Goal: Task Accomplishment & Management: Complete application form

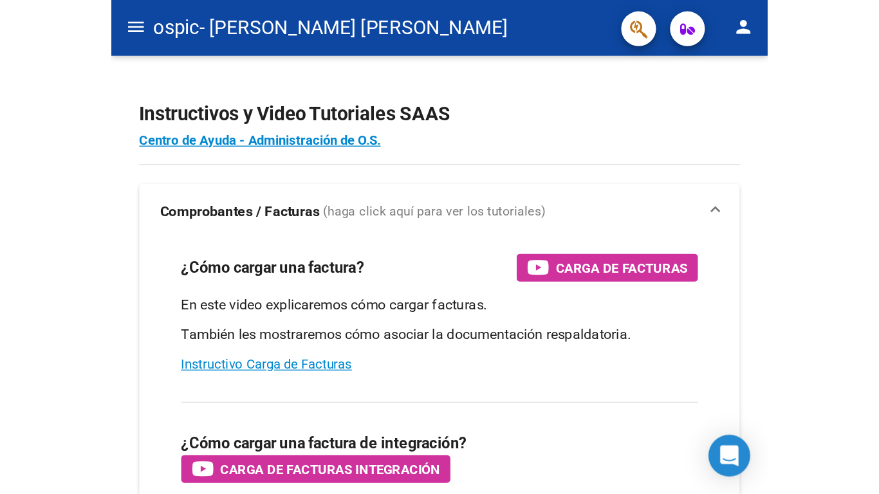
scroll to position [1596, 0]
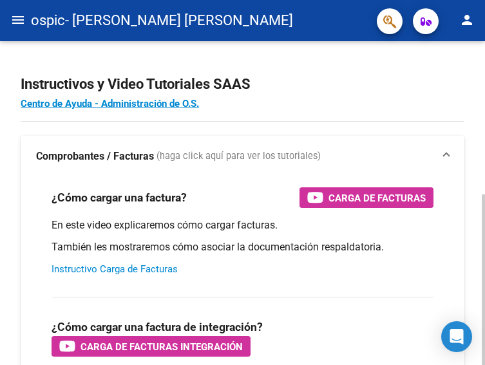
click at [123, 268] on link "Instructivo Carga de Facturas" at bounding box center [114, 269] width 126 height 12
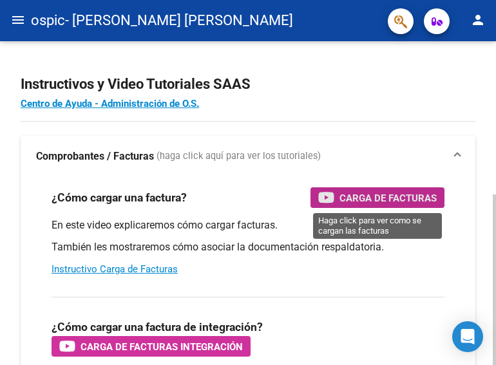
click at [367, 191] on span "Carga de Facturas" at bounding box center [387, 198] width 97 height 16
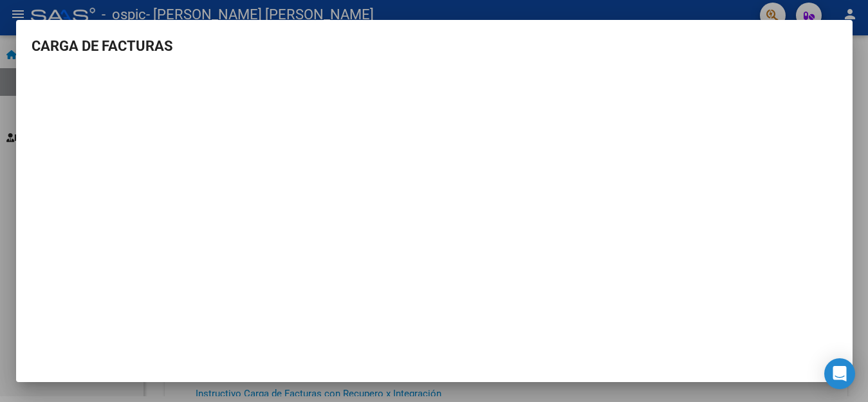
scroll to position [6, 0]
click at [484, 93] on div at bounding box center [434, 201] width 868 height 402
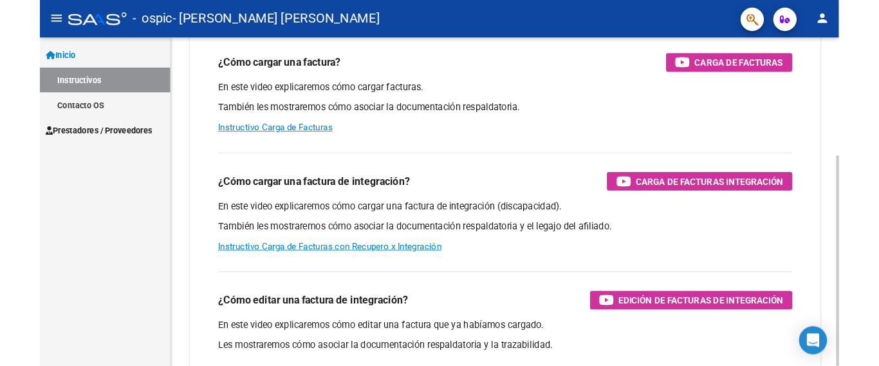
scroll to position [64, 0]
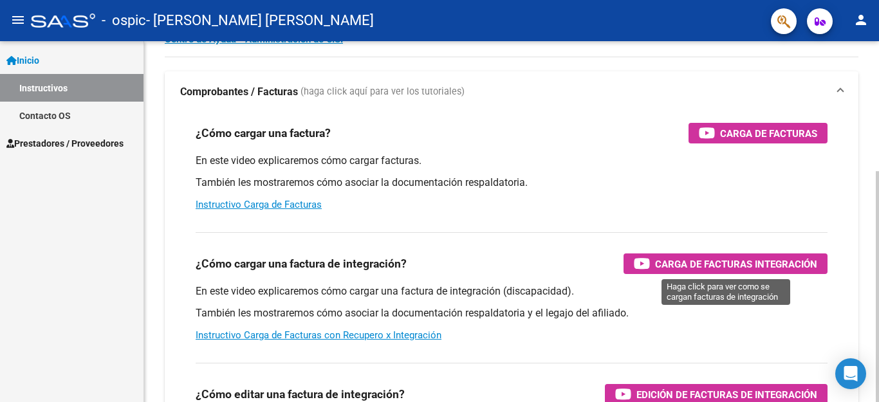
click at [484, 259] on span "Carga de Facturas Integración" at bounding box center [736, 264] width 162 height 16
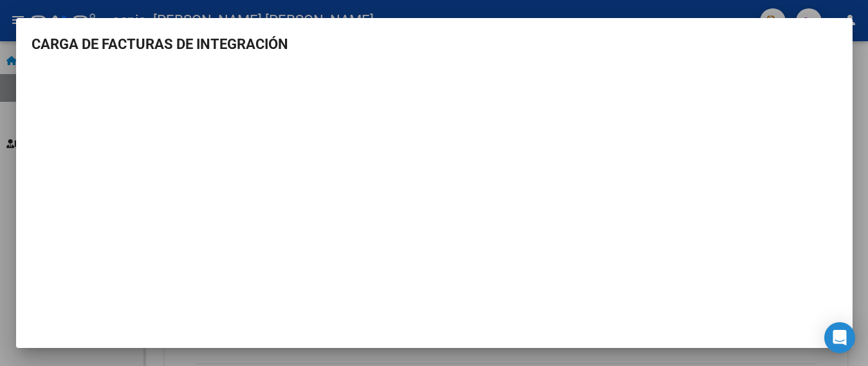
click at [484, 6] on div at bounding box center [434, 183] width 868 height 366
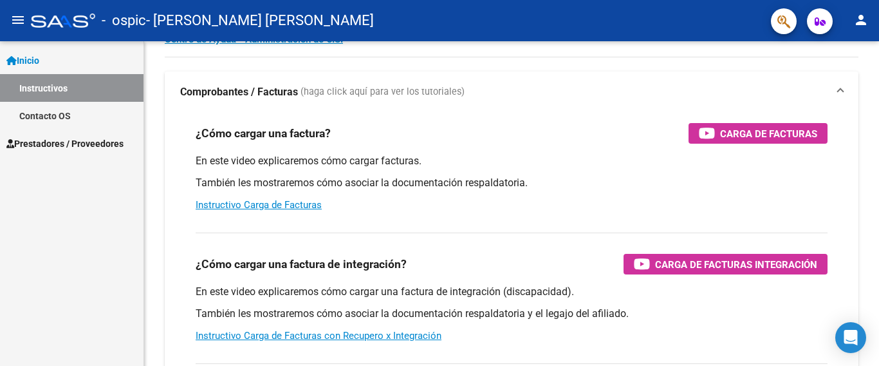
drag, startPoint x: 722, startPoint y: 261, endPoint x: 45, endPoint y: 143, distance: 686.9
click at [45, 143] on span "Prestadores / Proveedores" at bounding box center [64, 143] width 117 height 14
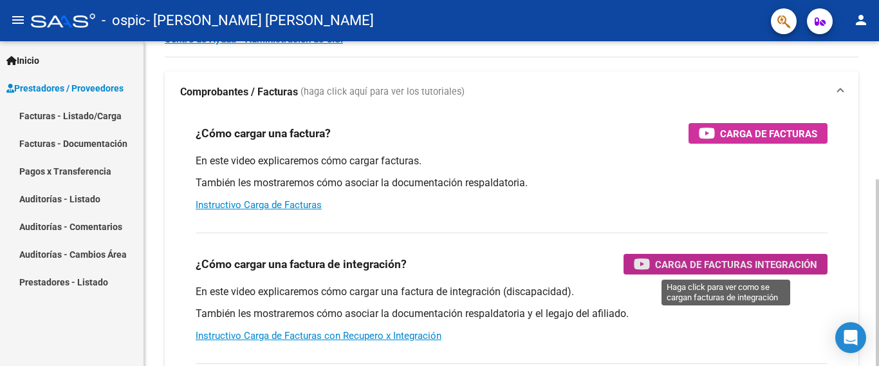
click at [484, 256] on div "Carga de Facturas Integración" at bounding box center [725, 264] width 183 height 21
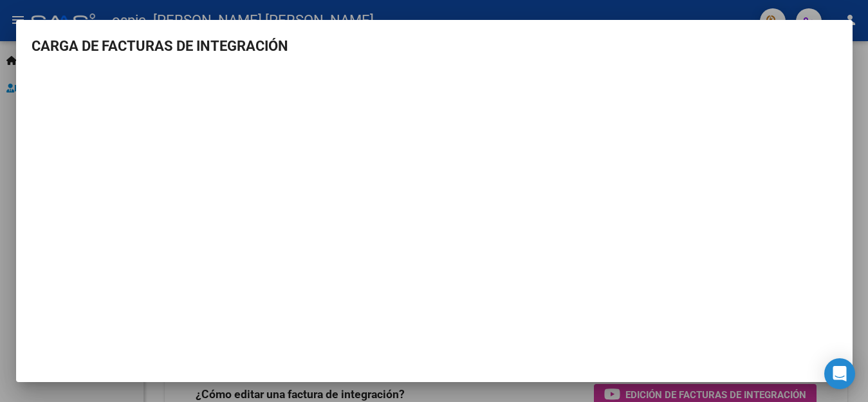
scroll to position [0, 0]
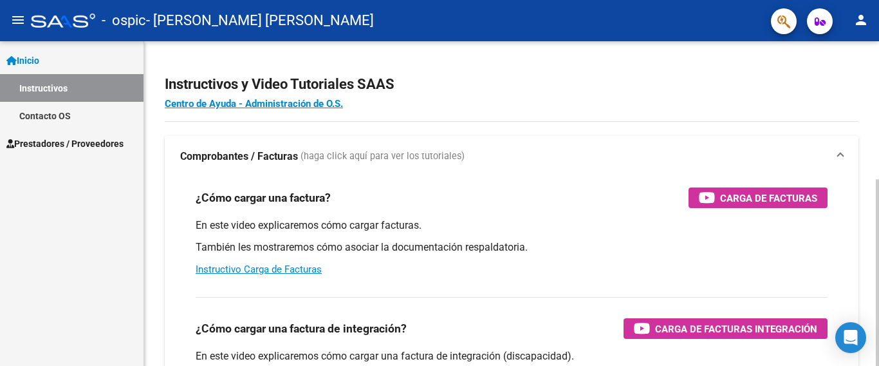
scroll to position [1629, 0]
click at [73, 140] on span "Prestadores / Proveedores" at bounding box center [64, 143] width 117 height 14
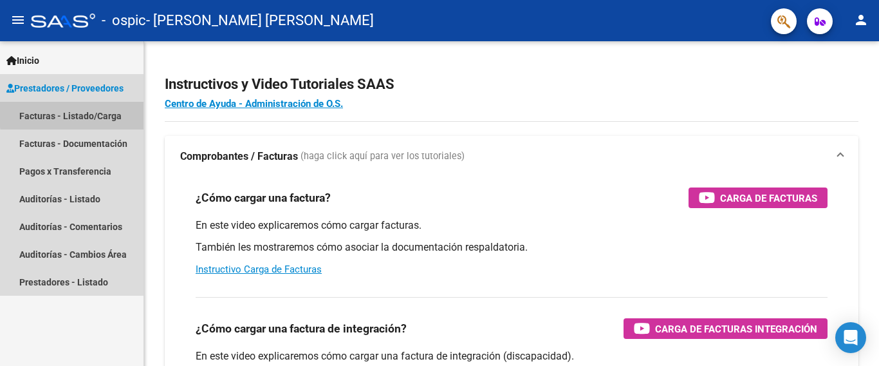
click at [88, 113] on link "Facturas - Listado/Carga" at bounding box center [72, 116] width 144 height 28
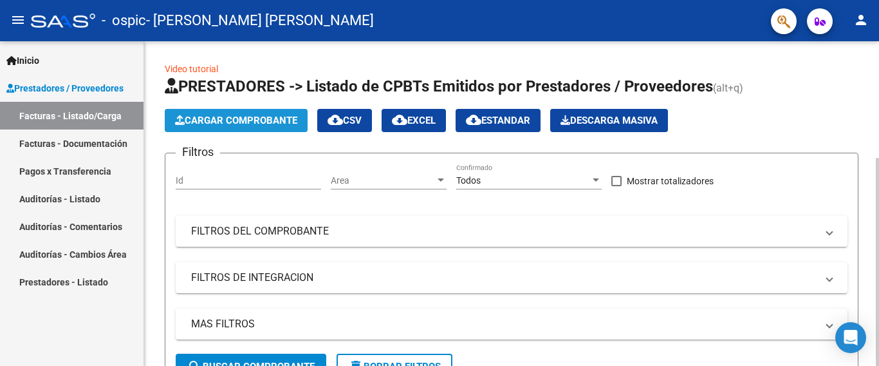
click at [239, 114] on button "Cargar Comprobante" at bounding box center [236, 120] width 143 height 23
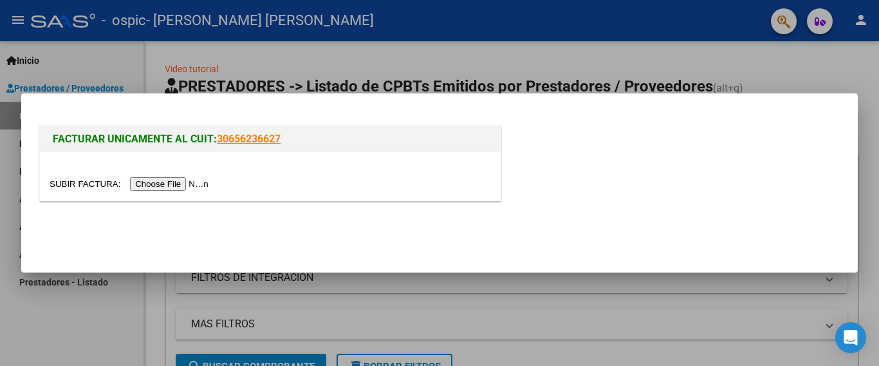
click at [197, 183] on input "file" at bounding box center [131, 184] width 163 height 14
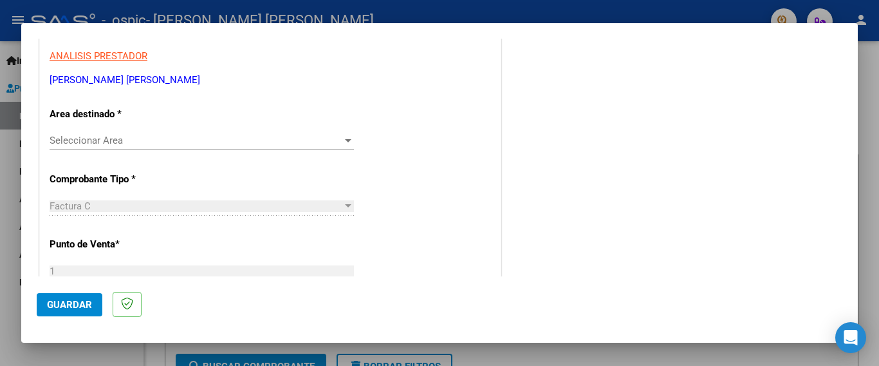
scroll to position [257, 0]
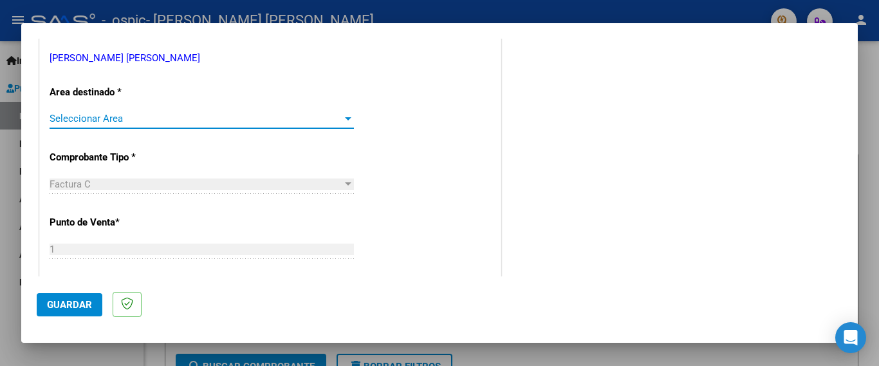
click at [159, 115] on span "Seleccionar Area" at bounding box center [196, 119] width 293 height 12
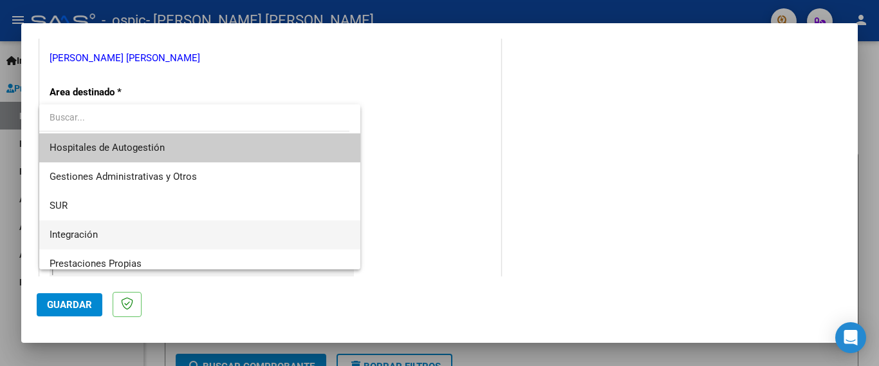
click at [99, 226] on span "Integración" at bounding box center [200, 234] width 301 height 29
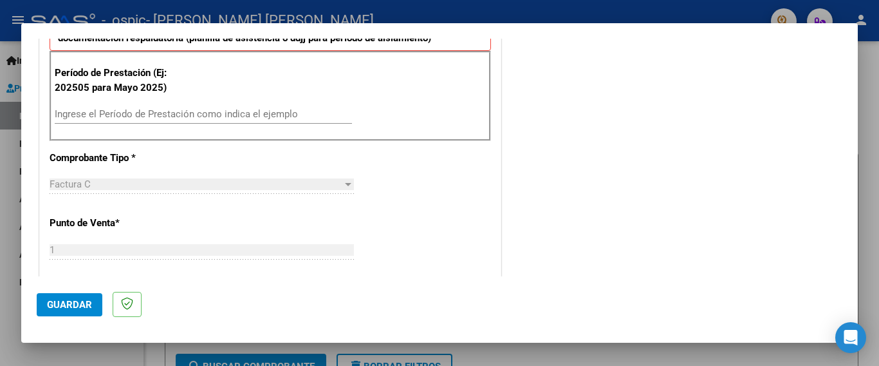
scroll to position [322, 0]
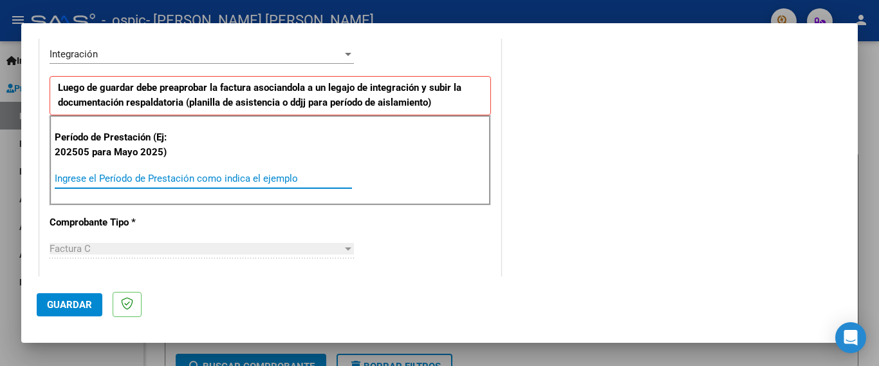
click at [263, 180] on input "Ingrese el Período de Prestación como indica el ejemplo" at bounding box center [203, 179] width 297 height 12
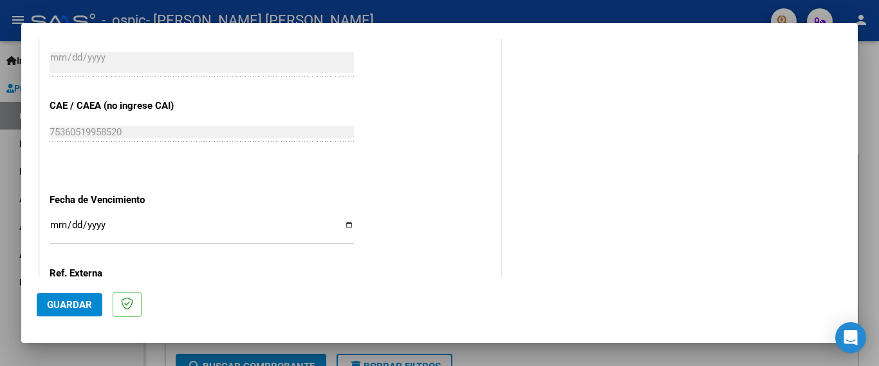
scroll to position [837, 0]
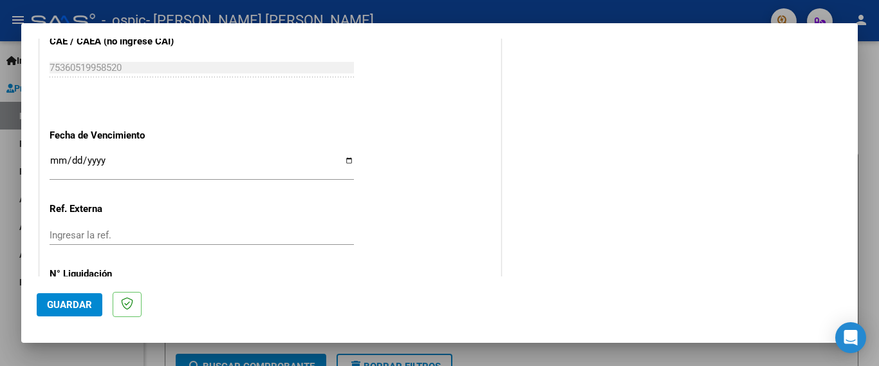
type input "202508"
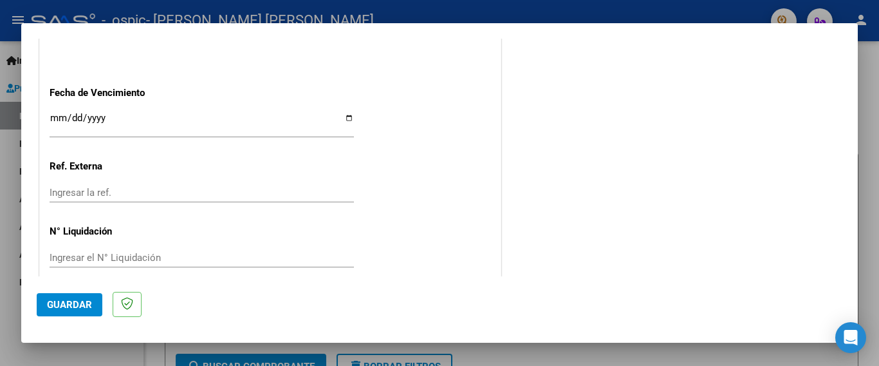
click at [80, 304] on span "Guardar" at bounding box center [69, 305] width 45 height 12
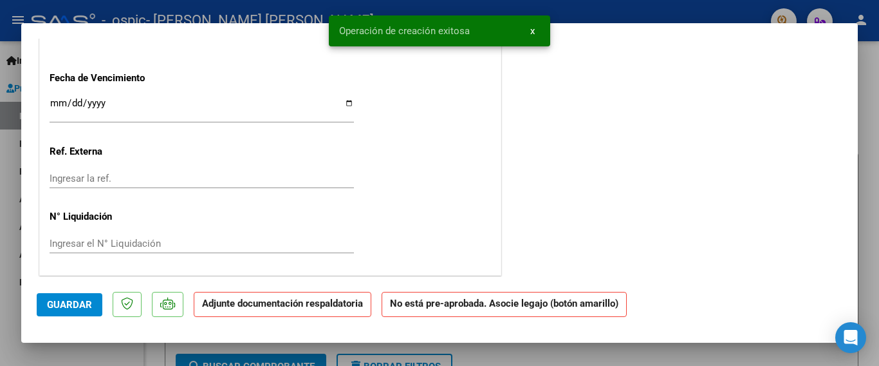
scroll to position [0, 0]
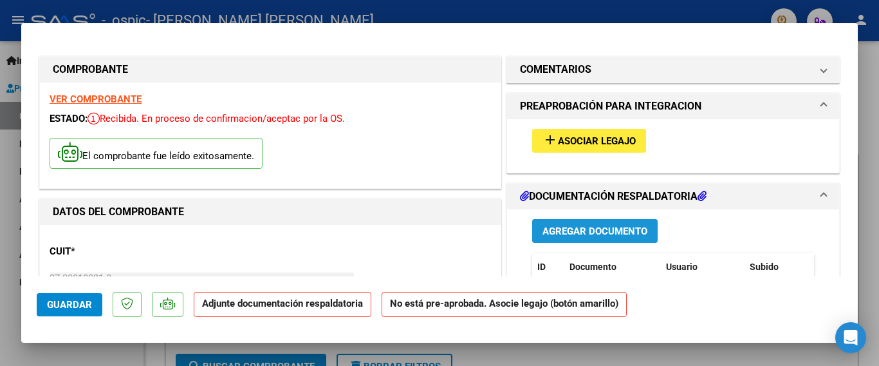
click at [583, 229] on span "Agregar Documento" at bounding box center [595, 231] width 105 height 12
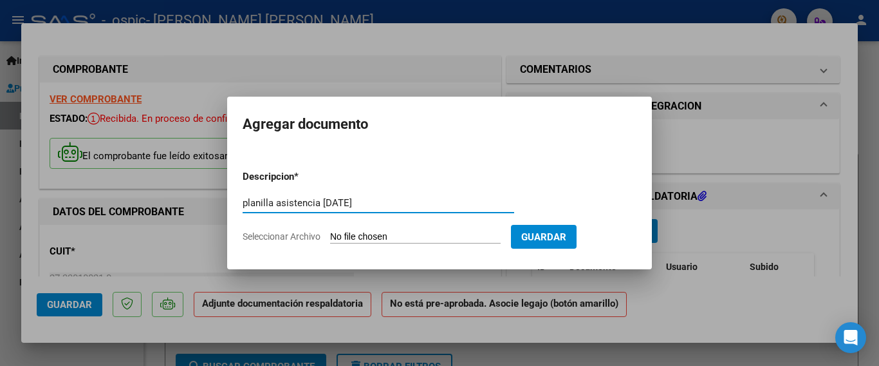
type input "planilla asistencia agosto 2025"
click at [351, 233] on input "Seleccionar Archivo" at bounding box center [415, 237] width 171 height 12
type input "C:\fakepath\planilla asistencia ago 2025.jpeg"
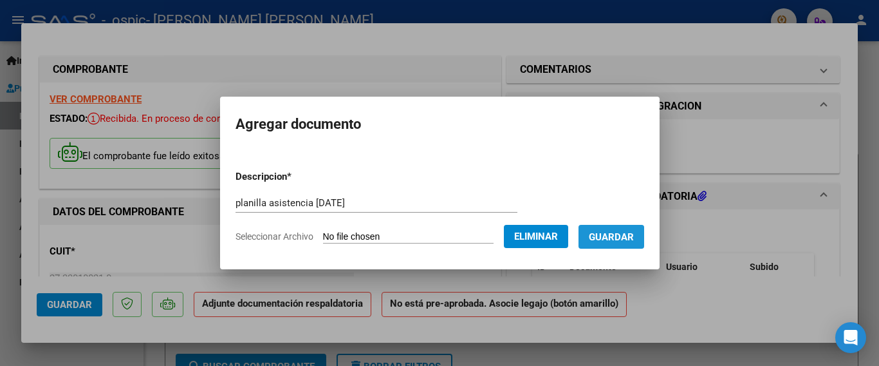
click at [610, 239] on span "Guardar" at bounding box center [611, 237] width 45 height 12
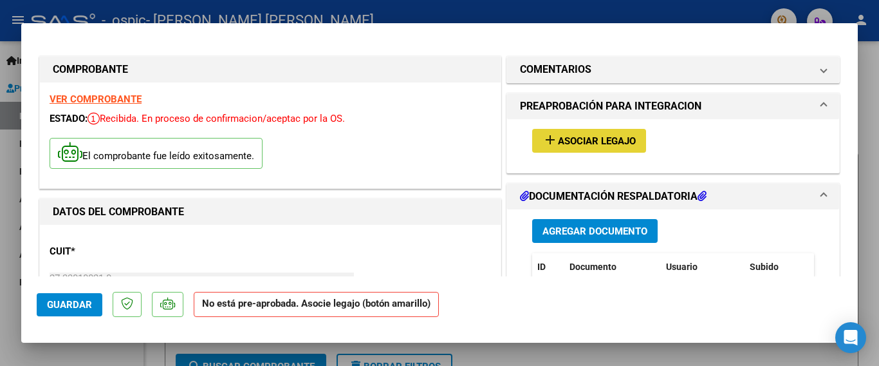
click at [585, 138] on span "Asociar Legajo" at bounding box center [597, 141] width 78 height 12
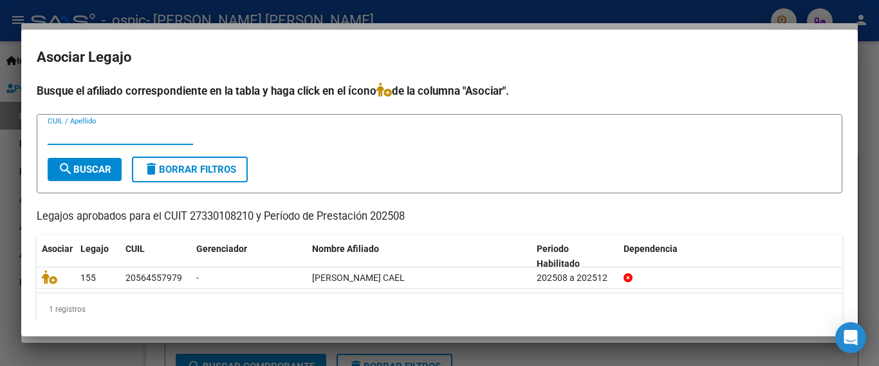
scroll to position [15, 0]
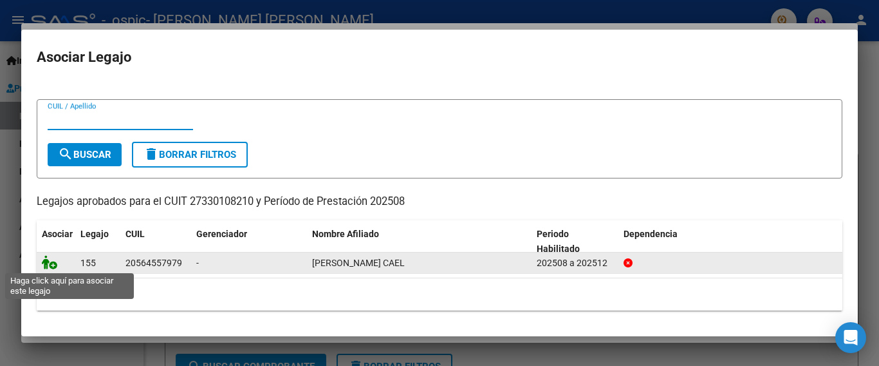
click at [53, 265] on icon at bounding box center [49, 262] width 15 height 14
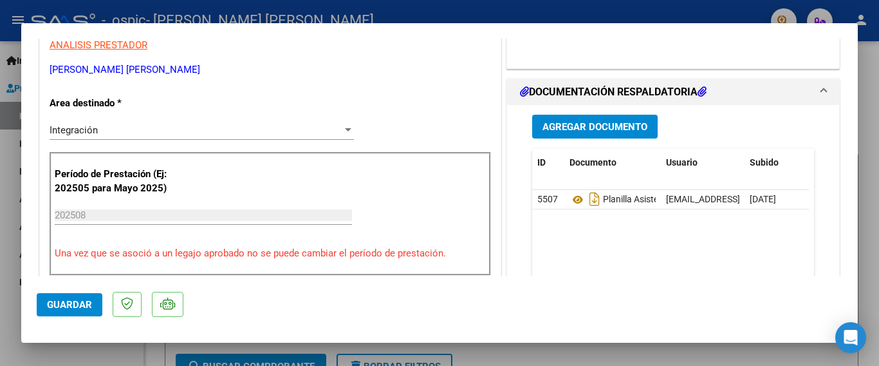
scroll to position [255, 0]
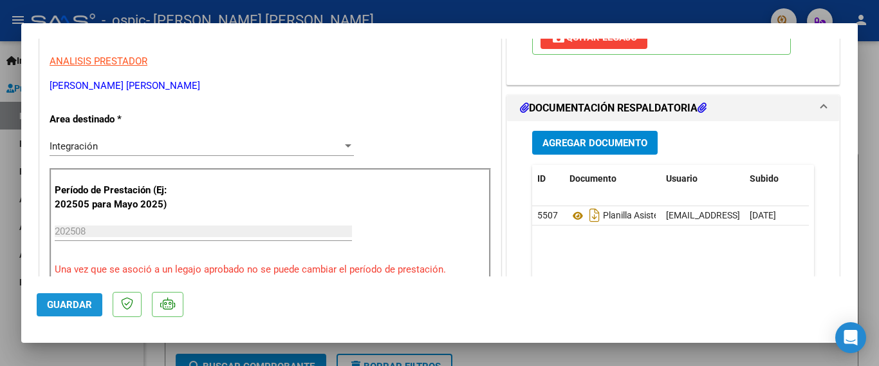
click at [74, 309] on span "Guardar" at bounding box center [69, 305] width 45 height 12
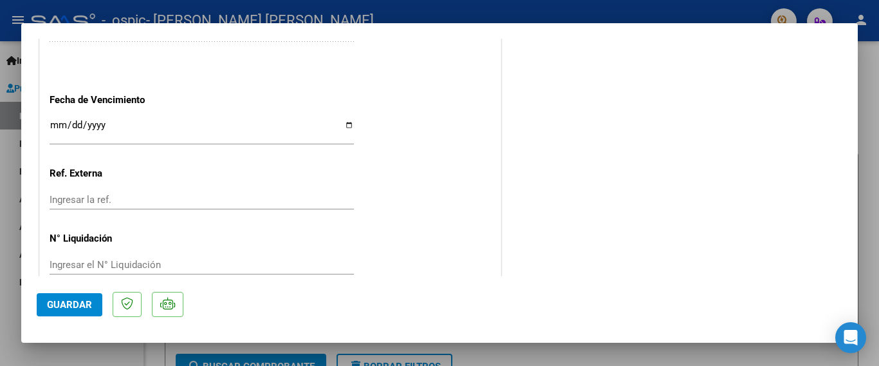
scroll to position [899, 0]
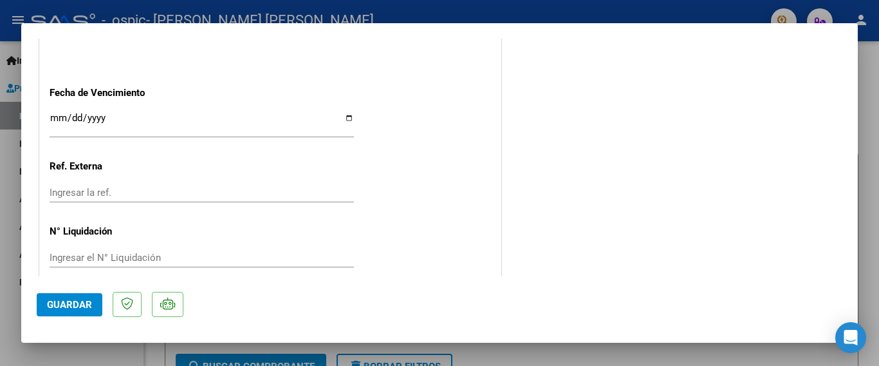
click at [78, 299] on span "Guardar" at bounding box center [69, 305] width 45 height 12
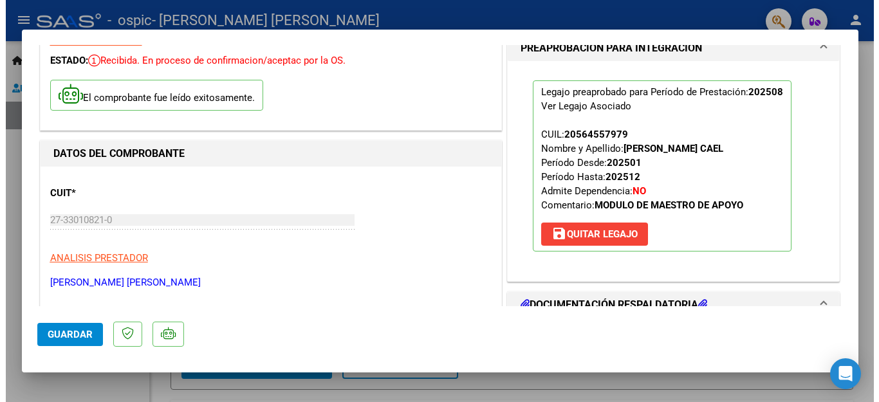
scroll to position [0, 0]
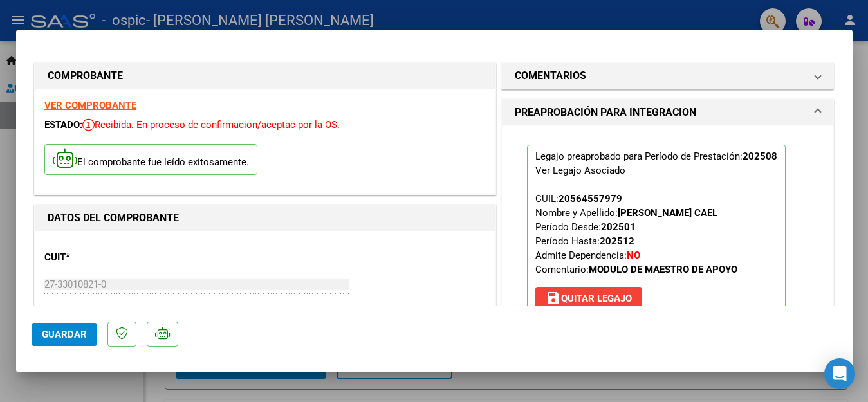
click at [106, 104] on strong "VER COMPROBANTE" at bounding box center [90, 106] width 92 height 12
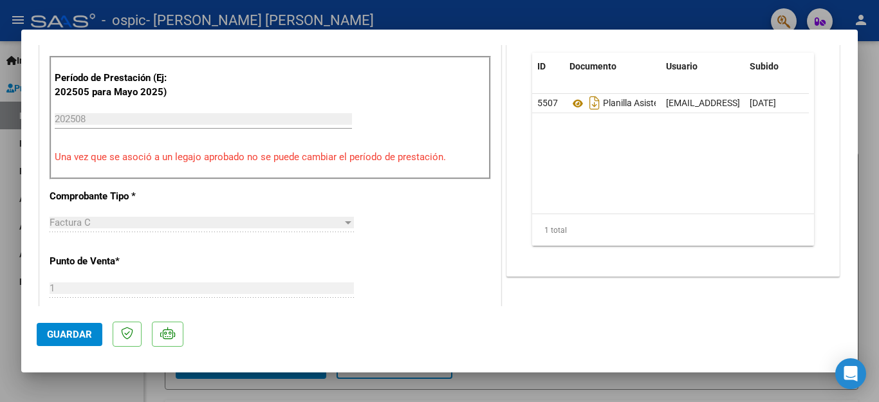
scroll to position [257, 0]
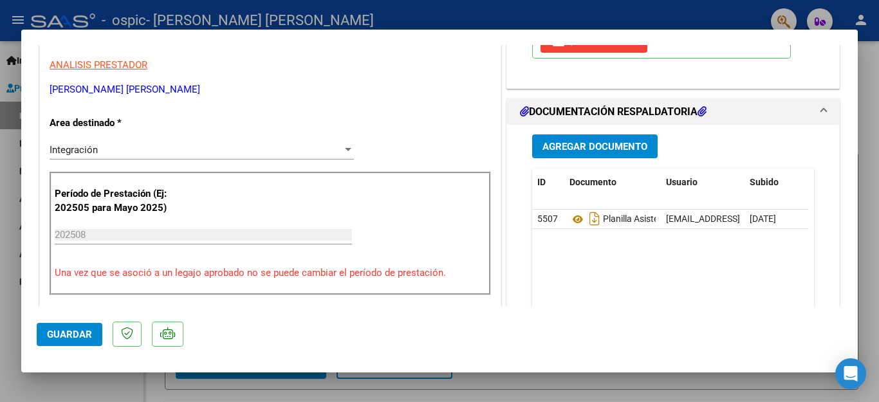
click at [75, 332] on span "Guardar" at bounding box center [69, 335] width 45 height 12
